Goal: Task Accomplishment & Management: Manage account settings

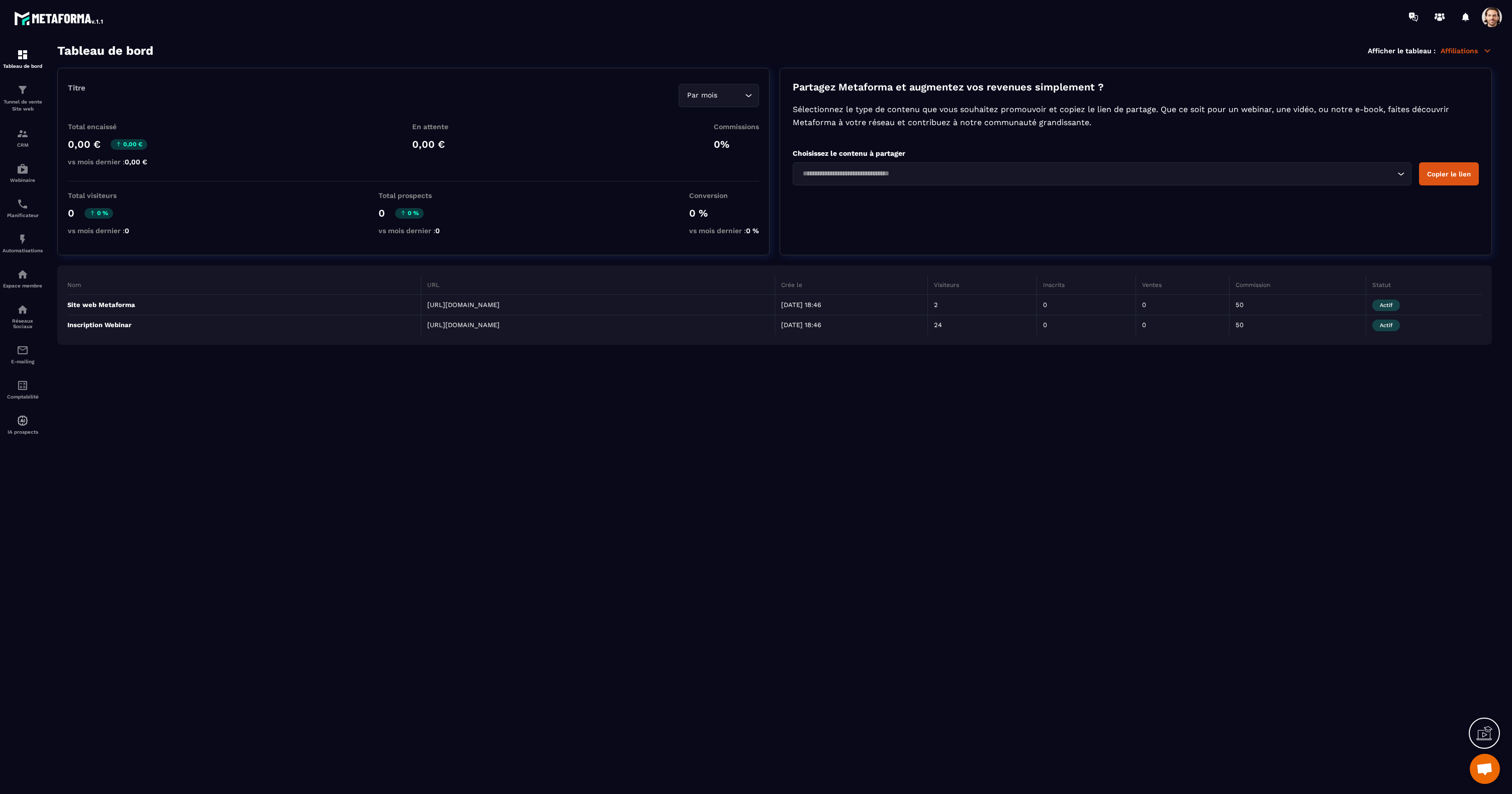
click at [612, 34] on section "Tableau de bord Tunnel de vente Site web CRM Webinaire Planificateur Automatisa…" at bounding box center [756, 418] width 1512 height 771
click at [1498, 23] on span at bounding box center [1491, 17] width 20 height 20
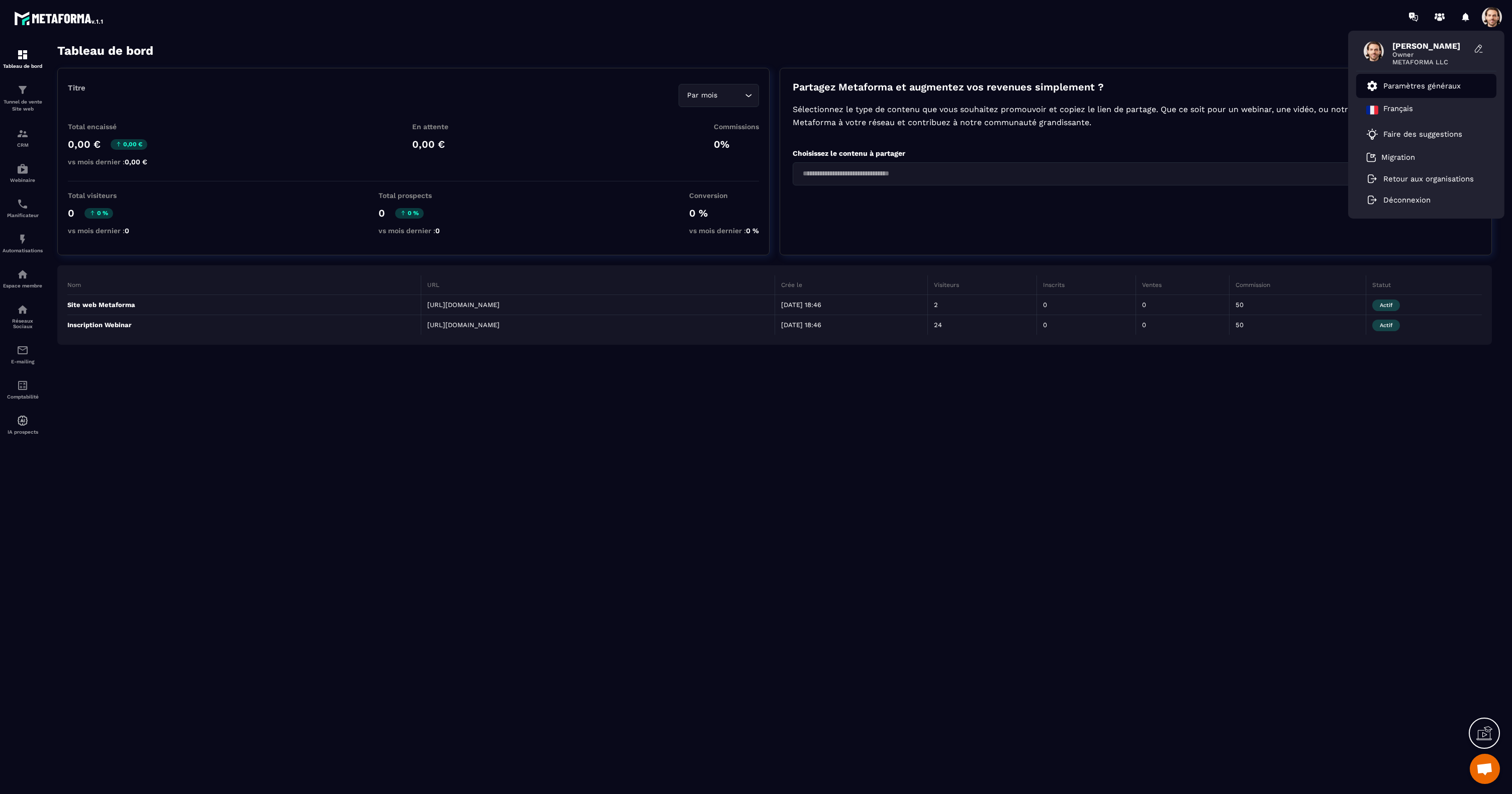
click at [1421, 84] on p "Paramètres généraux" at bounding box center [1422, 86] width 78 height 9
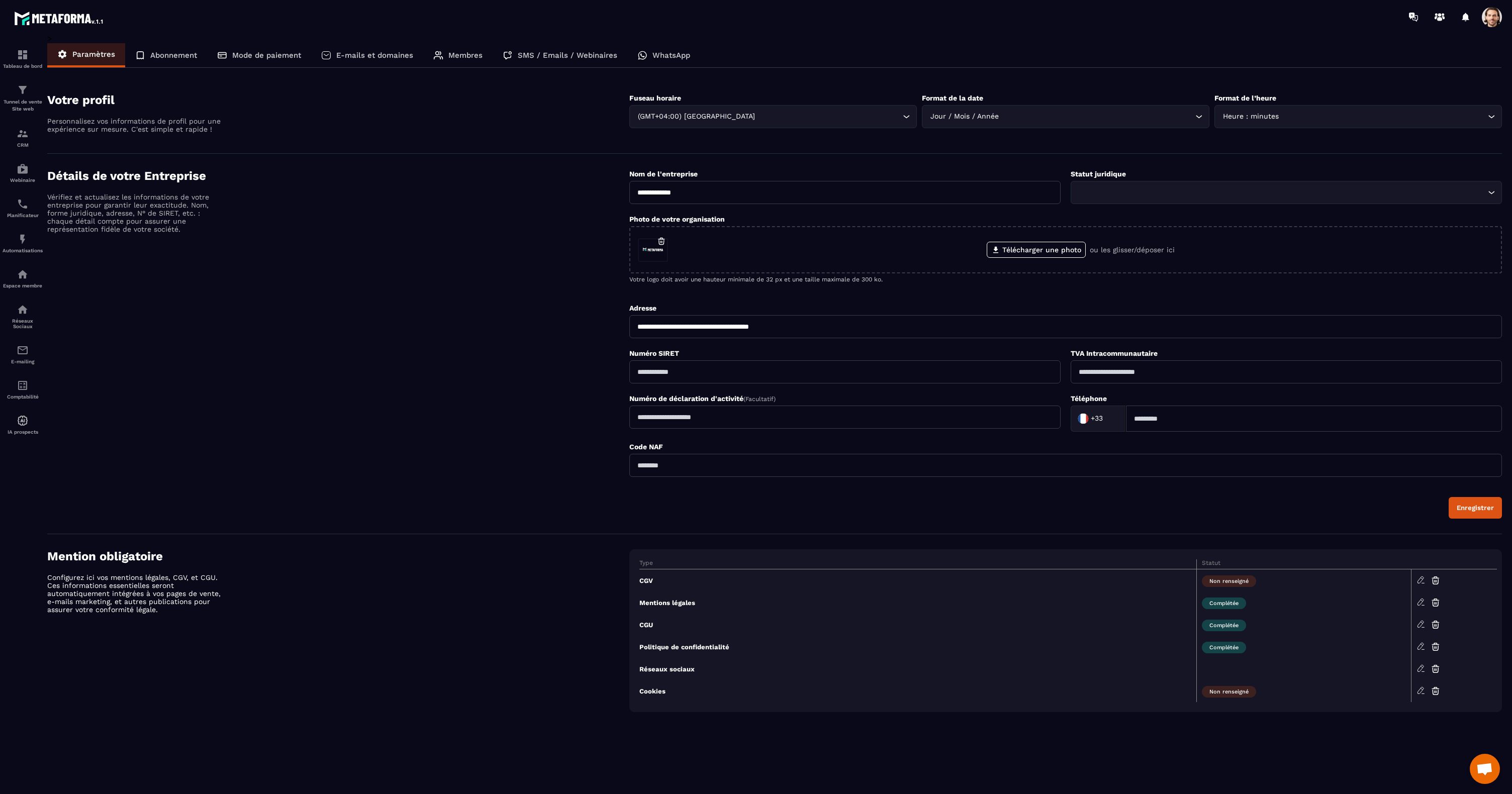
click at [504, 169] on h4 "Détails de votre Entreprise" at bounding box center [338, 176] width 582 height 14
click at [362, 55] on p "E-mails et domaines" at bounding box center [374, 55] width 77 height 9
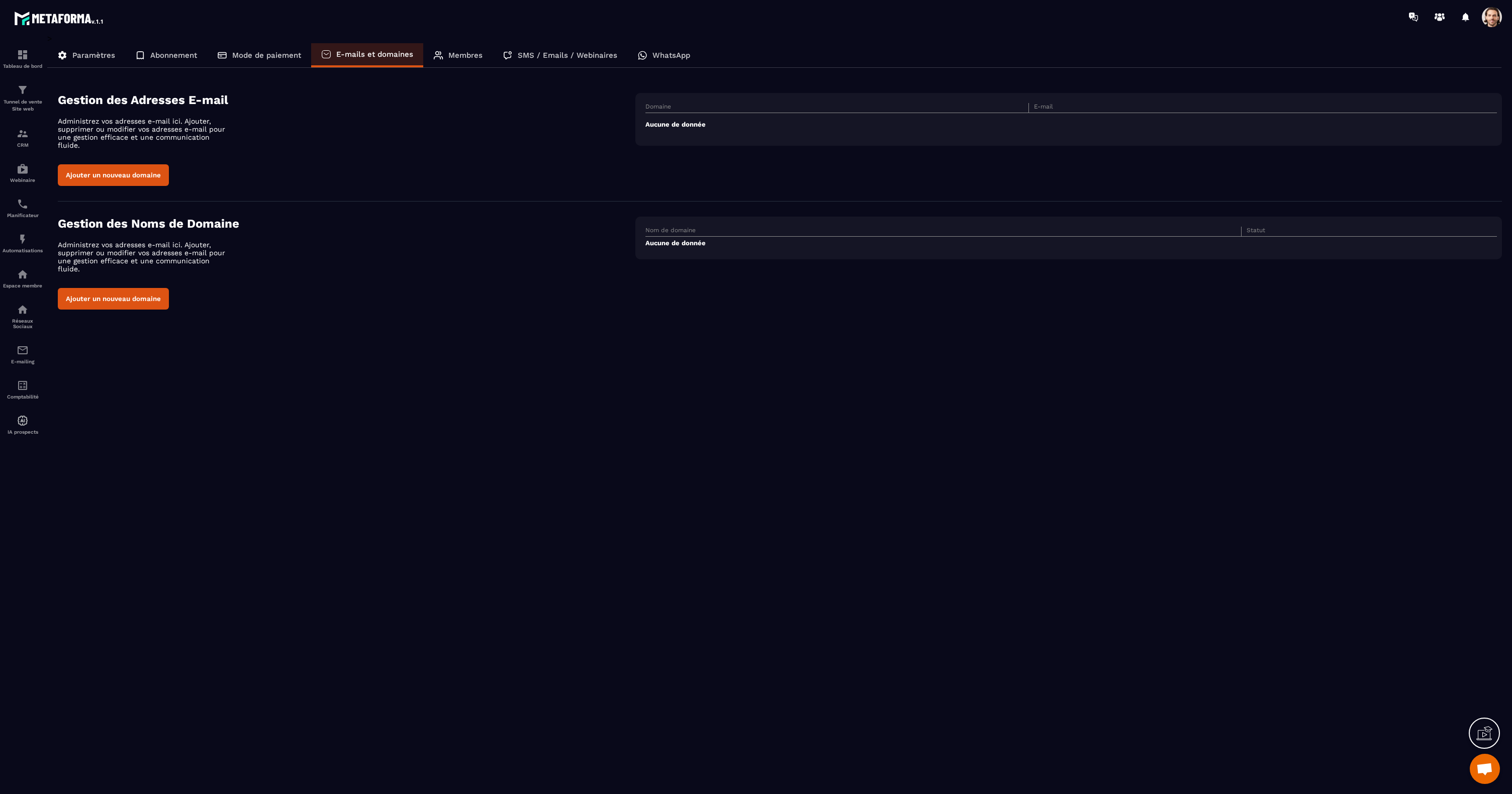
click at [461, 52] on p "Membres" at bounding box center [465, 55] width 34 height 9
